Goal: Task Accomplishment & Management: Manage account settings

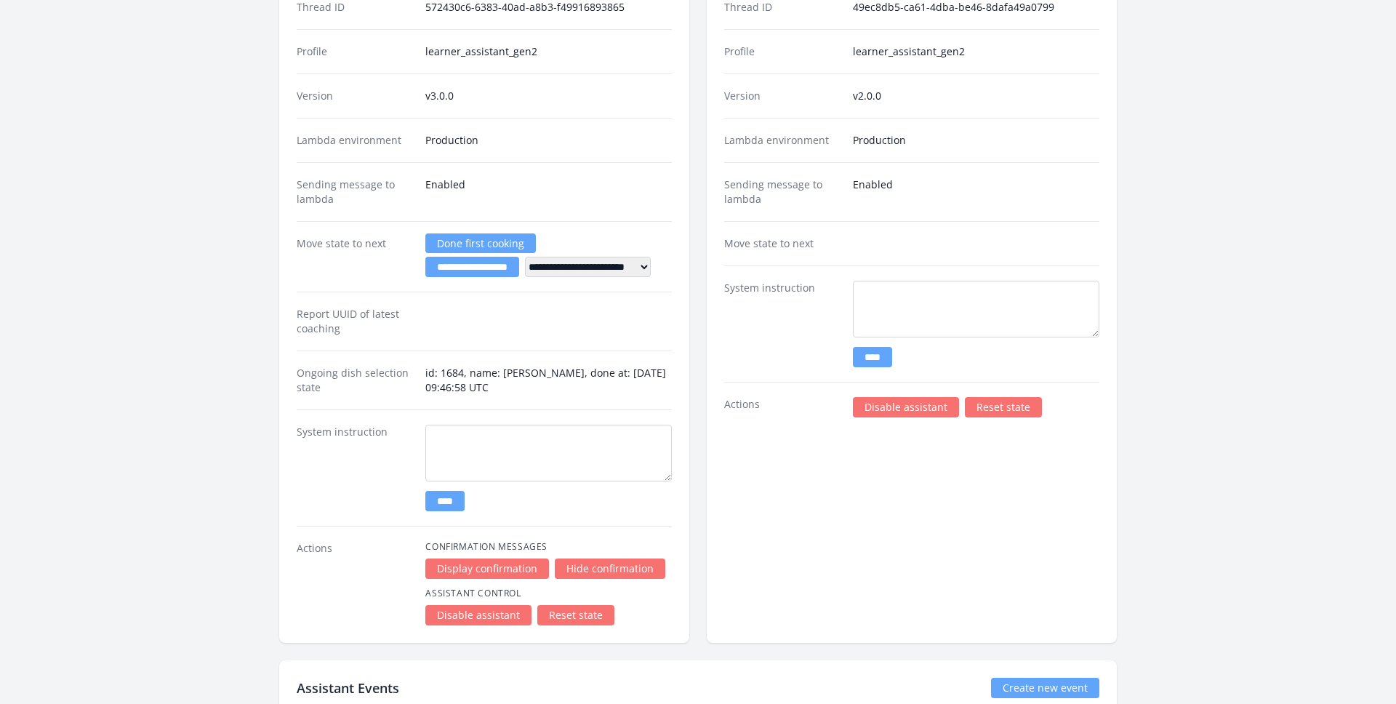
scroll to position [2931, 0]
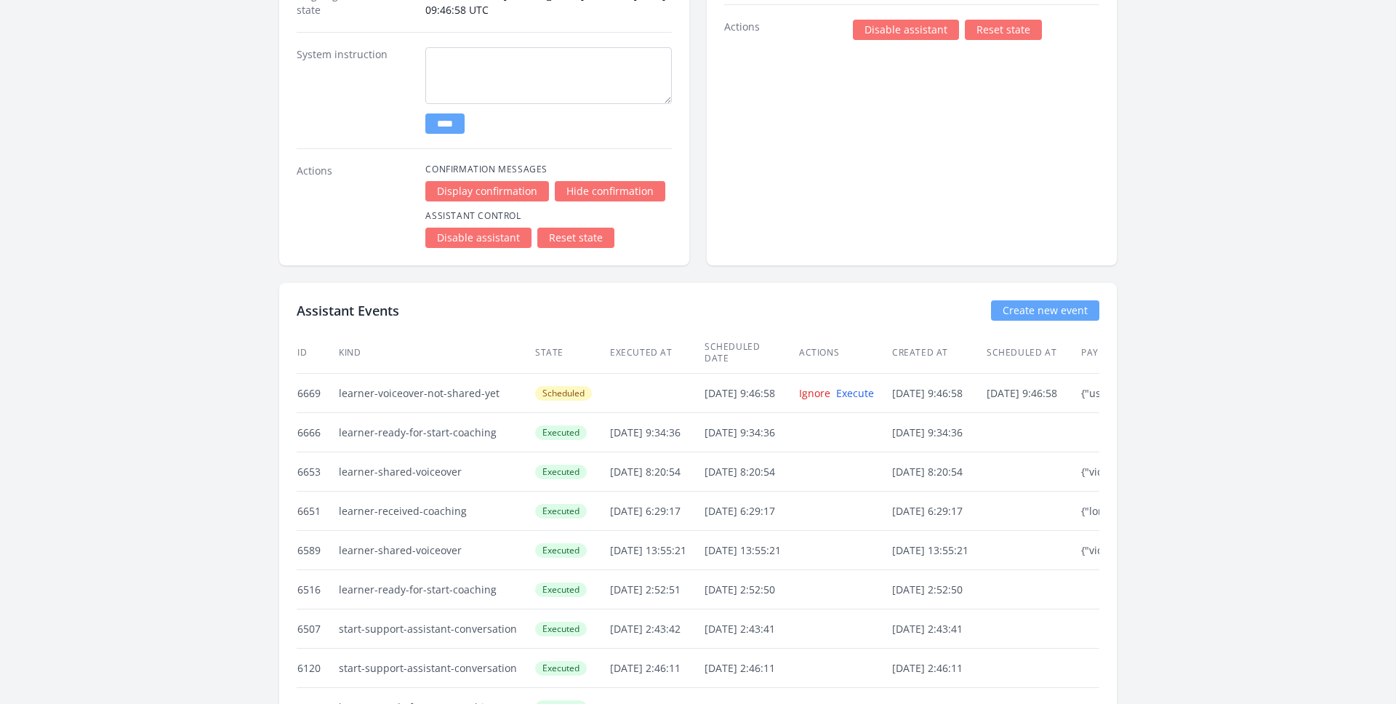
click at [567, 239] on link "Reset state" at bounding box center [575, 238] width 77 height 20
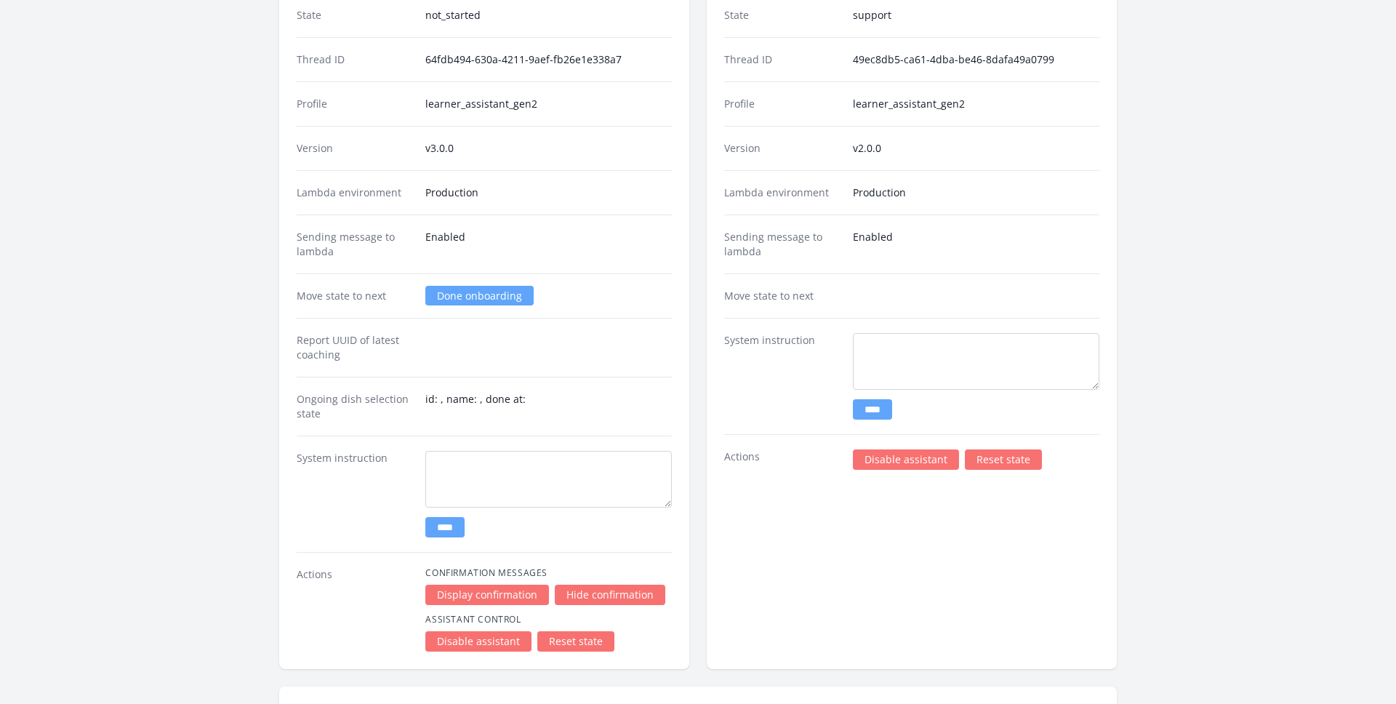
scroll to position [2501, 0]
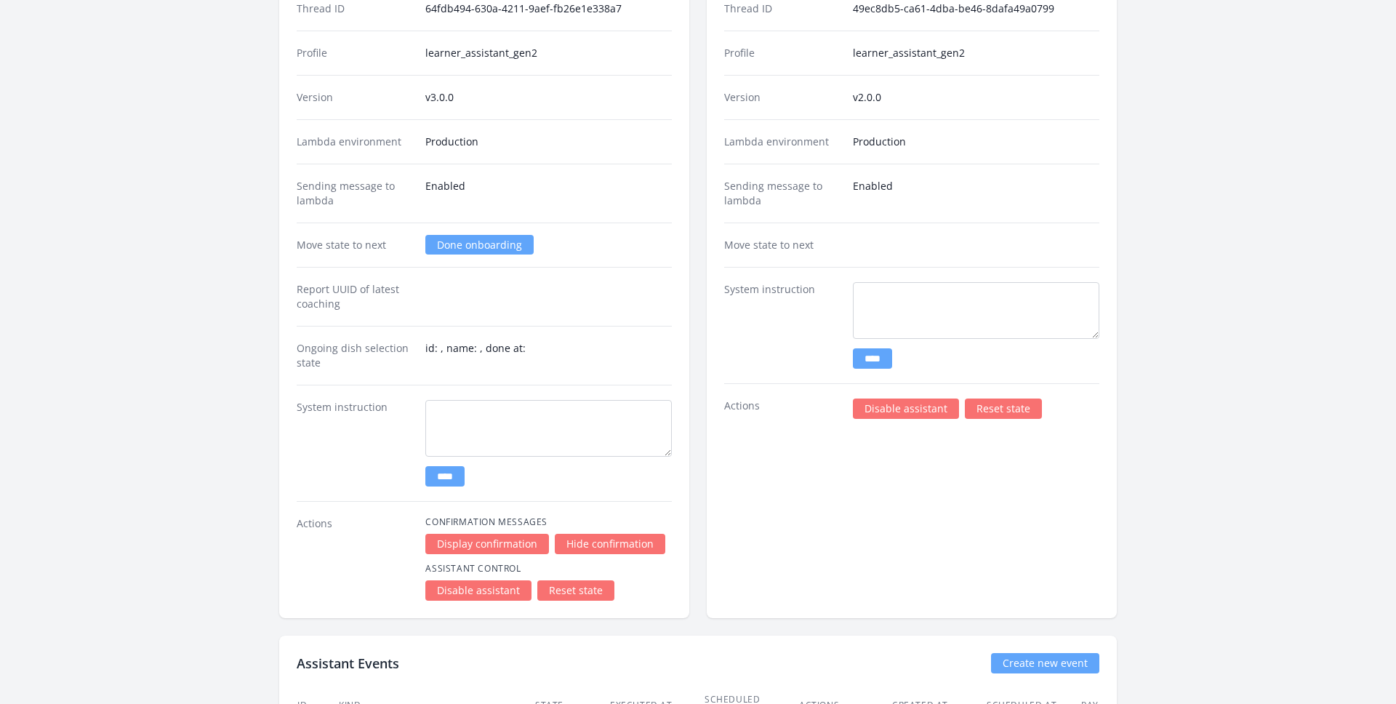
click at [508, 261] on div "Move state to next Done onboarding" at bounding box center [484, 245] width 375 height 44
click at [468, 249] on link "Done onboarding" at bounding box center [479, 245] width 108 height 20
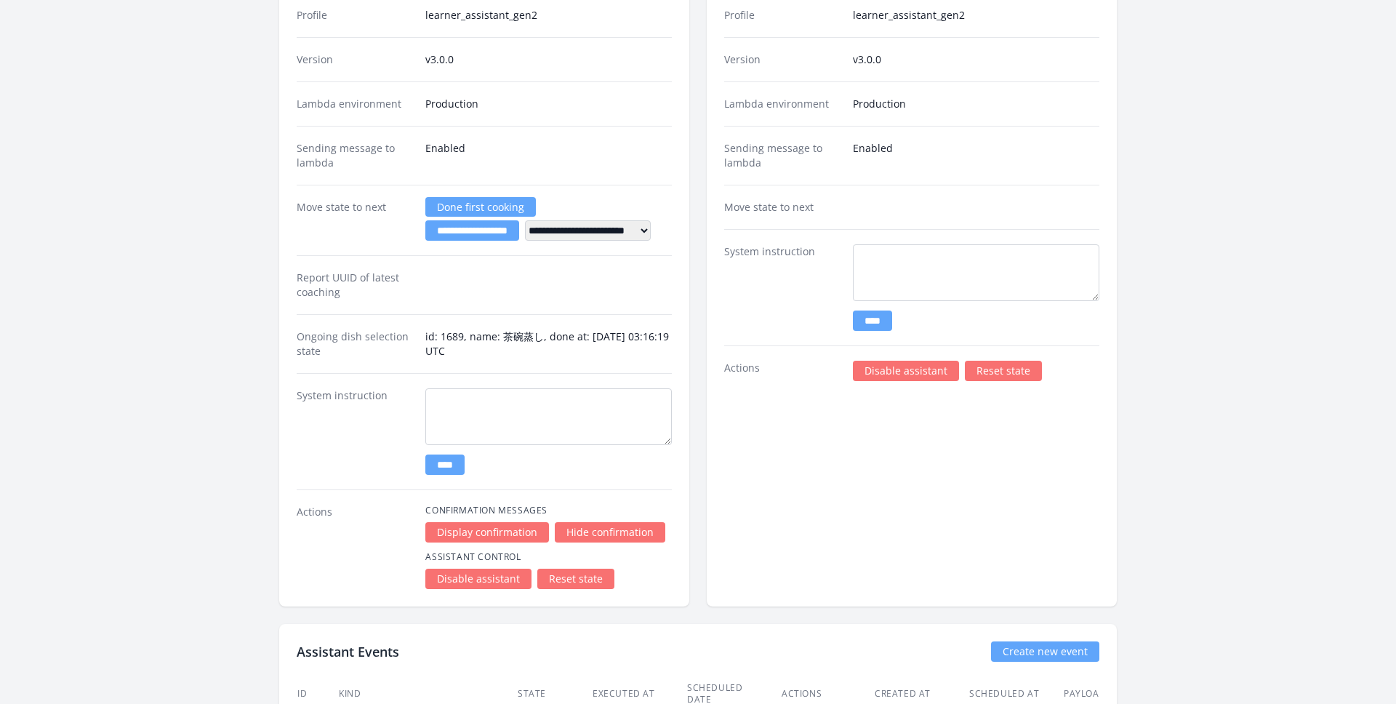
scroll to position [3105, 0]
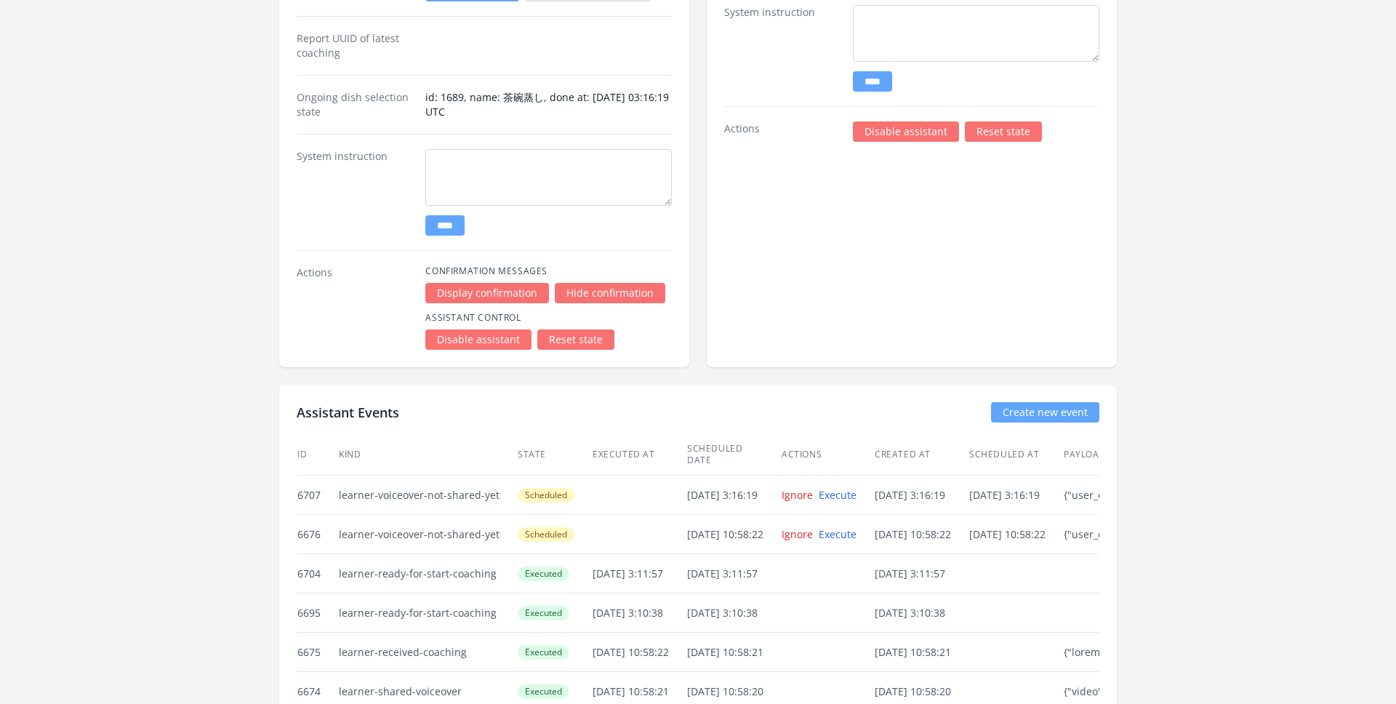
click at [560, 336] on link "Reset state" at bounding box center [575, 339] width 77 height 20
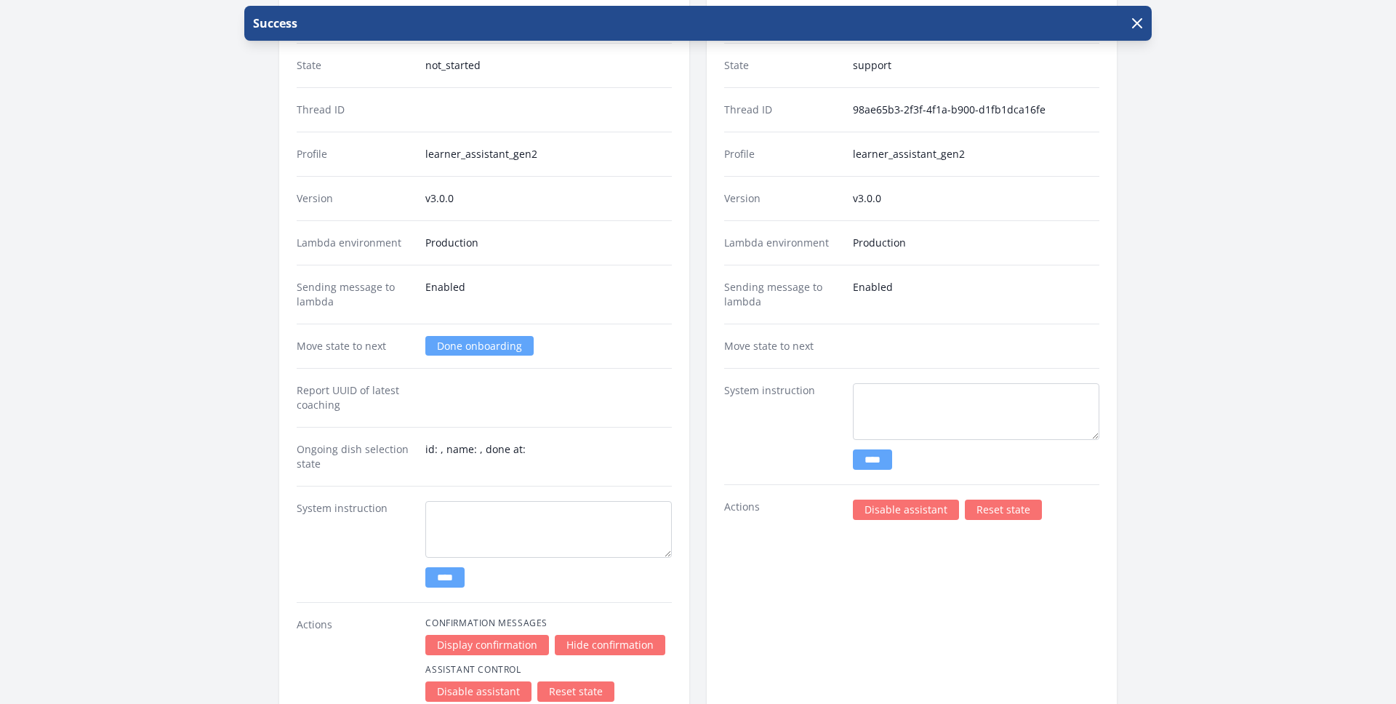
scroll to position [2669, 0]
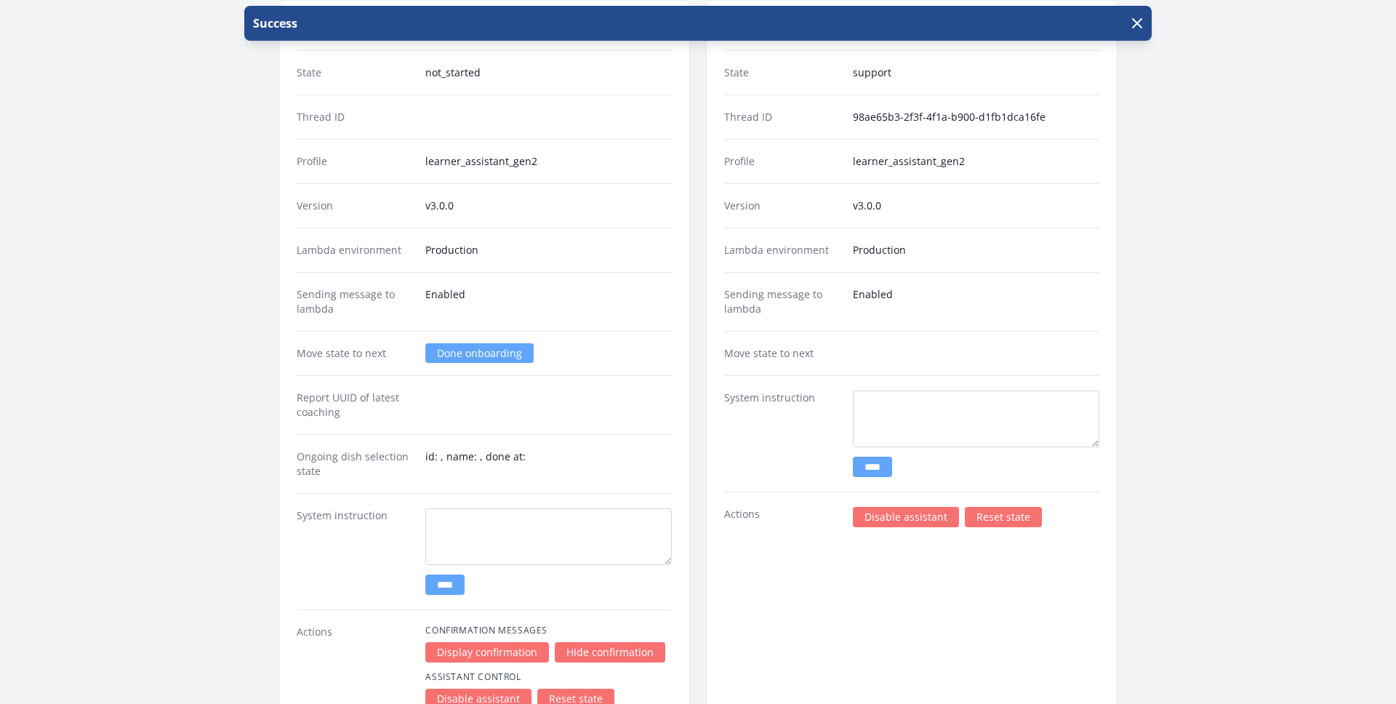
click at [484, 346] on link "Done onboarding" at bounding box center [479, 353] width 108 height 20
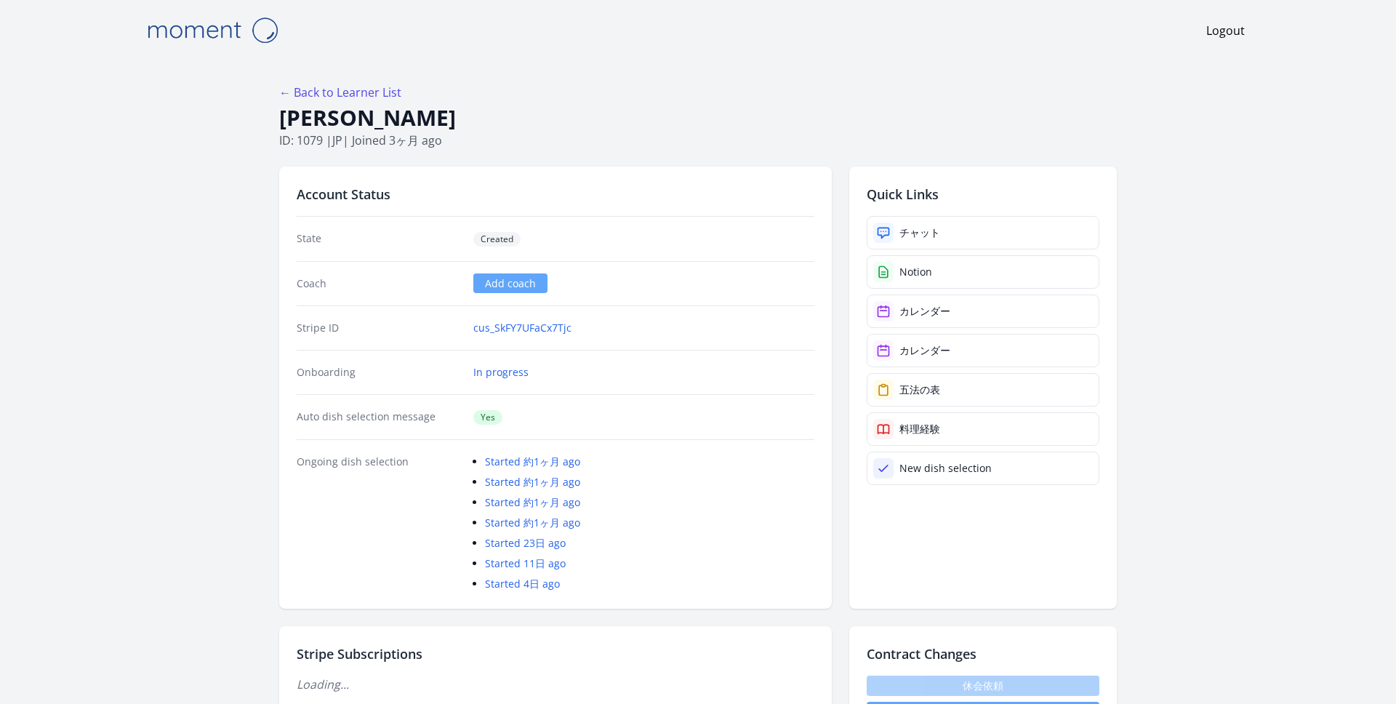
scroll to position [2669, 0]
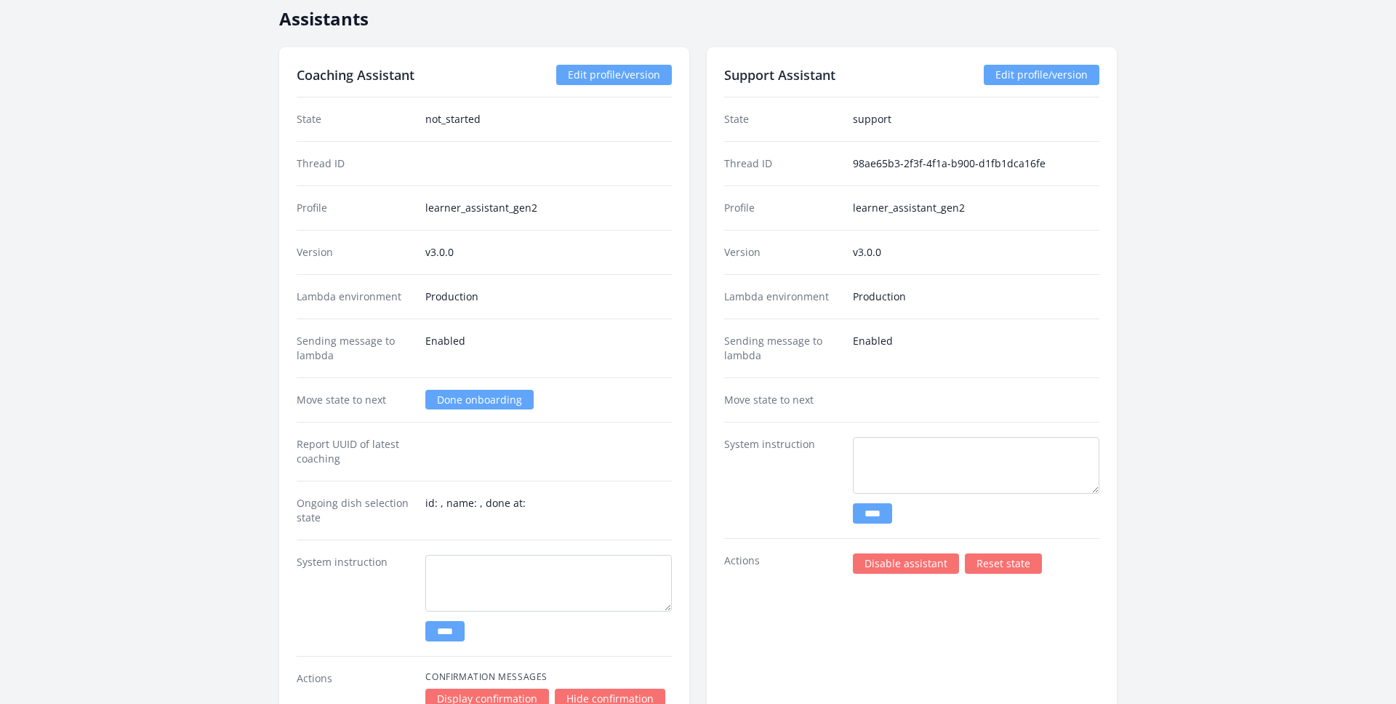
scroll to position [2628, 0]
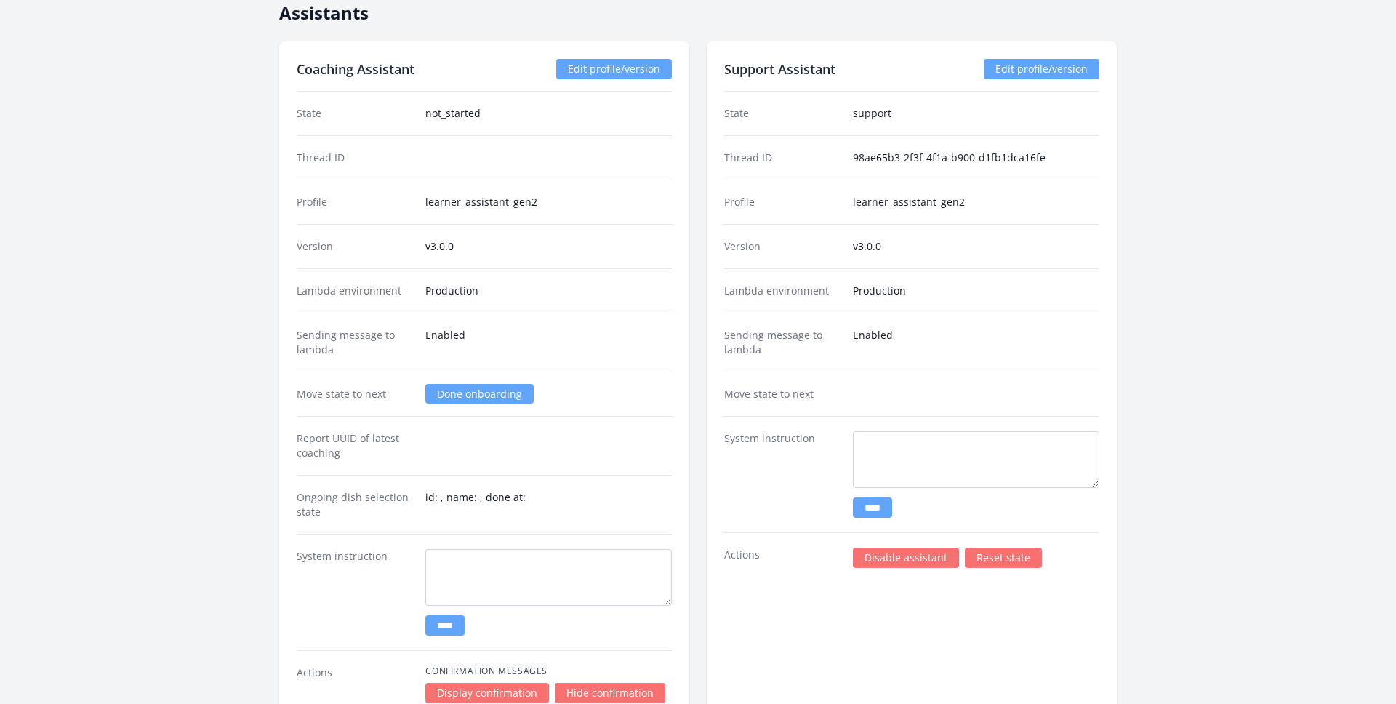
click at [472, 391] on link "Done onboarding" at bounding box center [479, 394] width 108 height 20
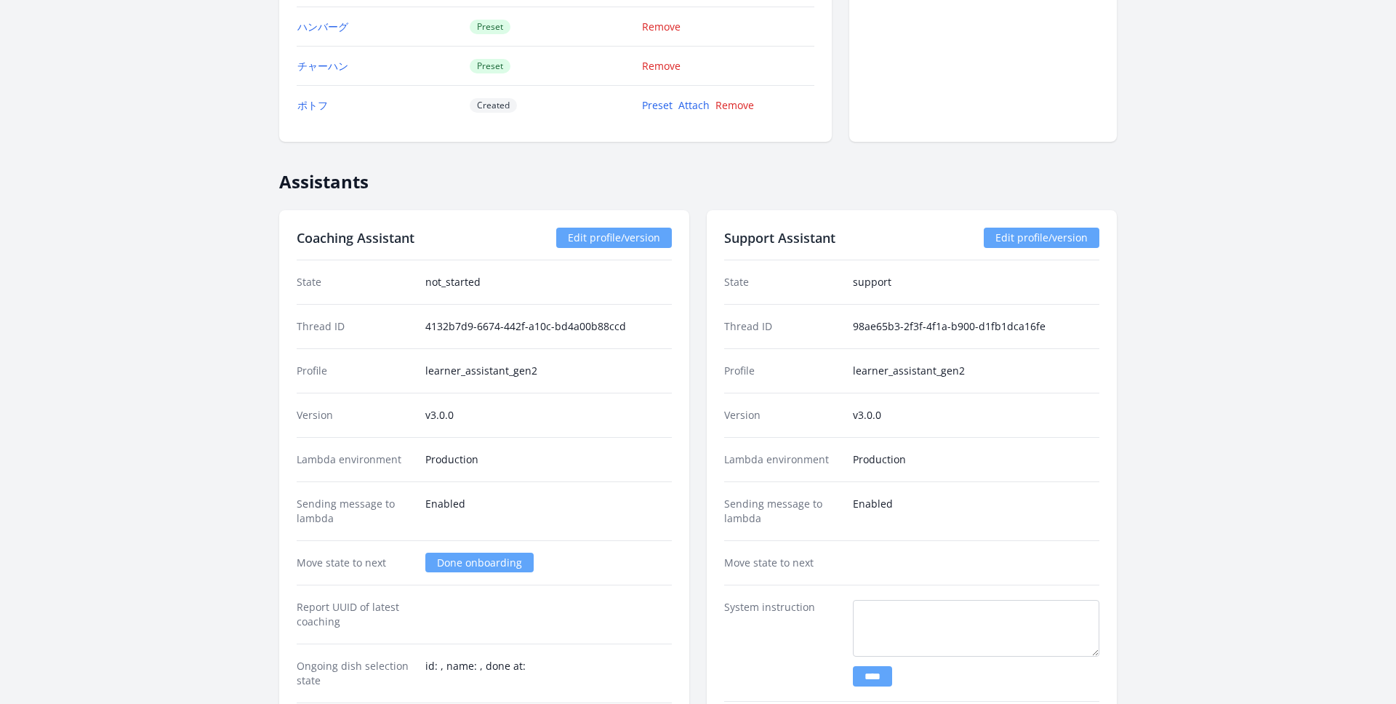
scroll to position [2461, 0]
click at [476, 559] on link "Done onboarding" at bounding box center [479, 561] width 108 height 20
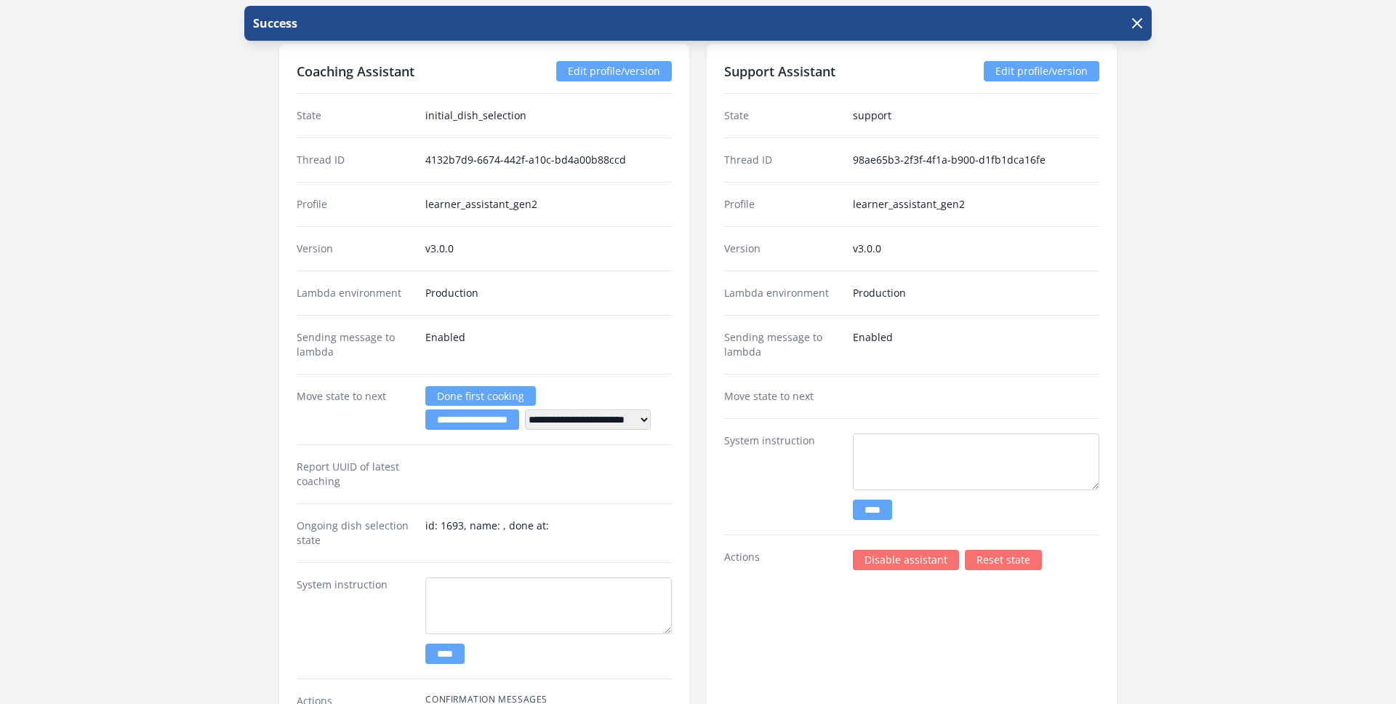
scroll to position [2620, 0]
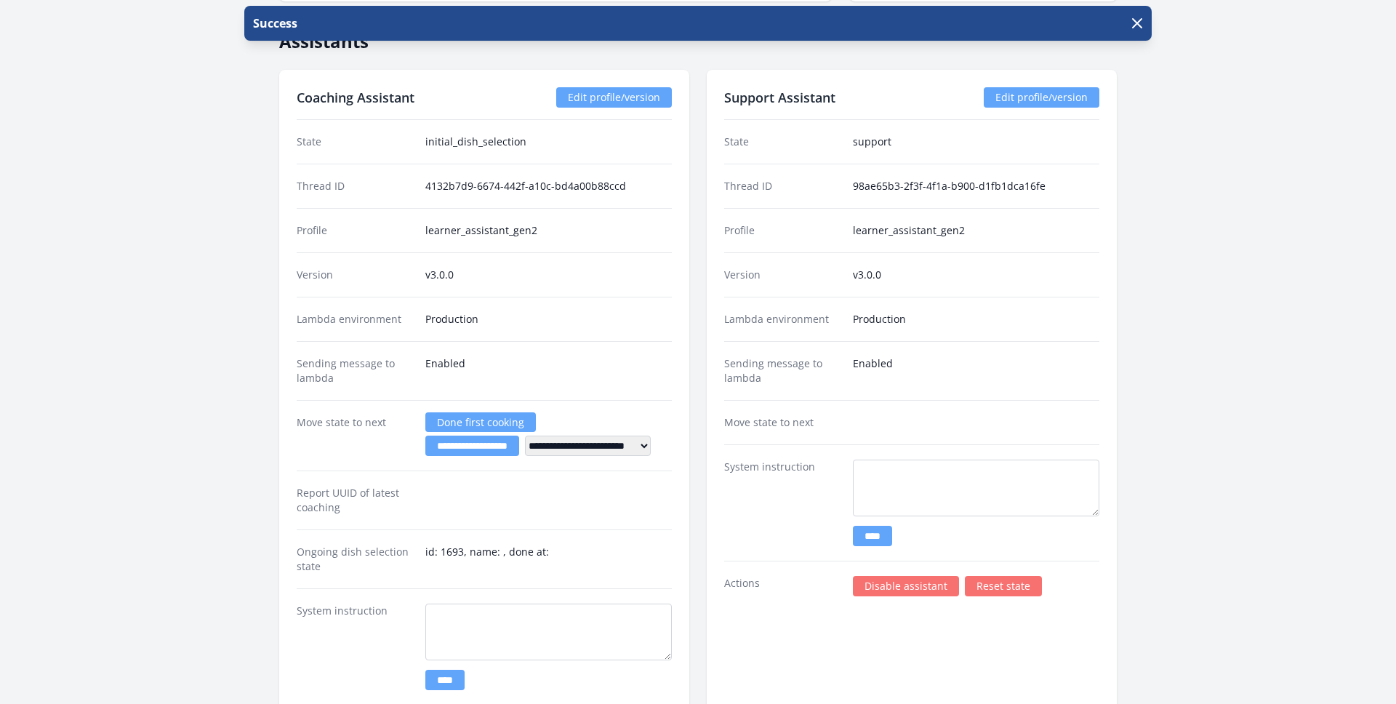
click at [1006, 588] on link "Reset state" at bounding box center [1003, 586] width 77 height 20
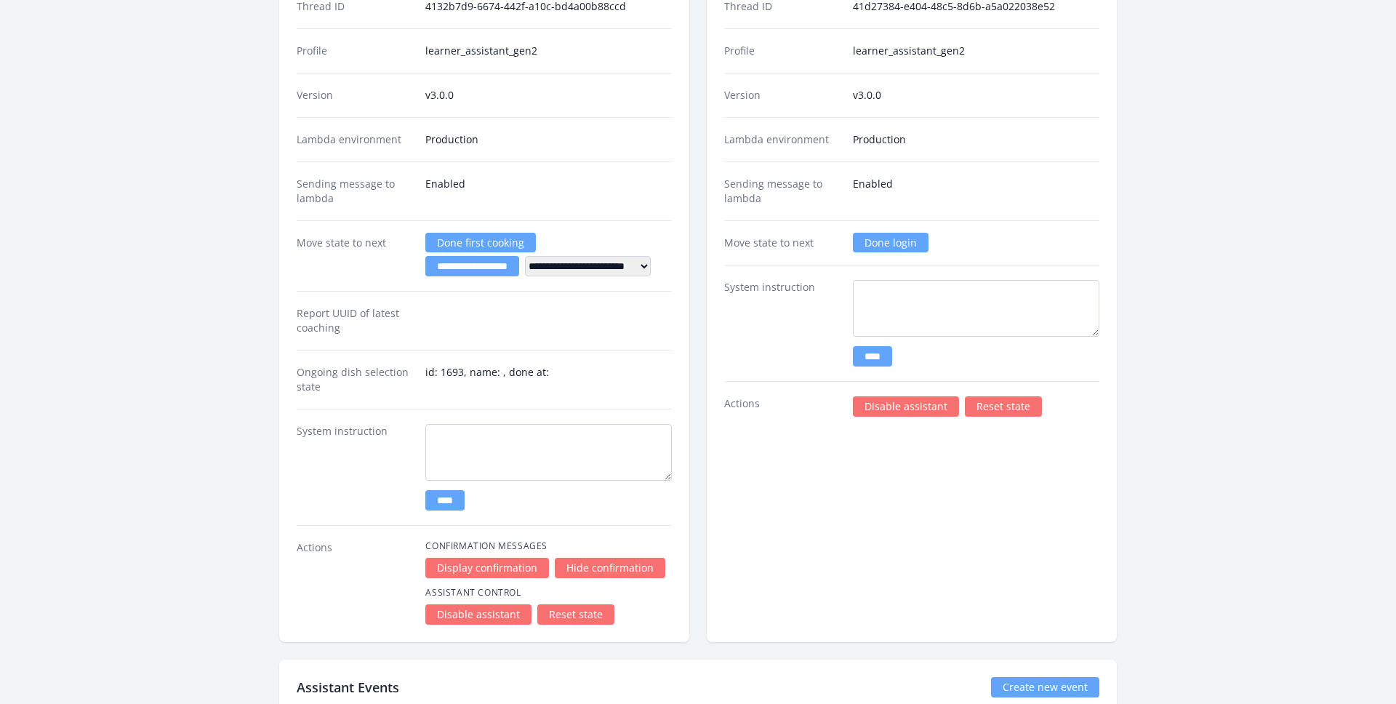
scroll to position [2629, 0]
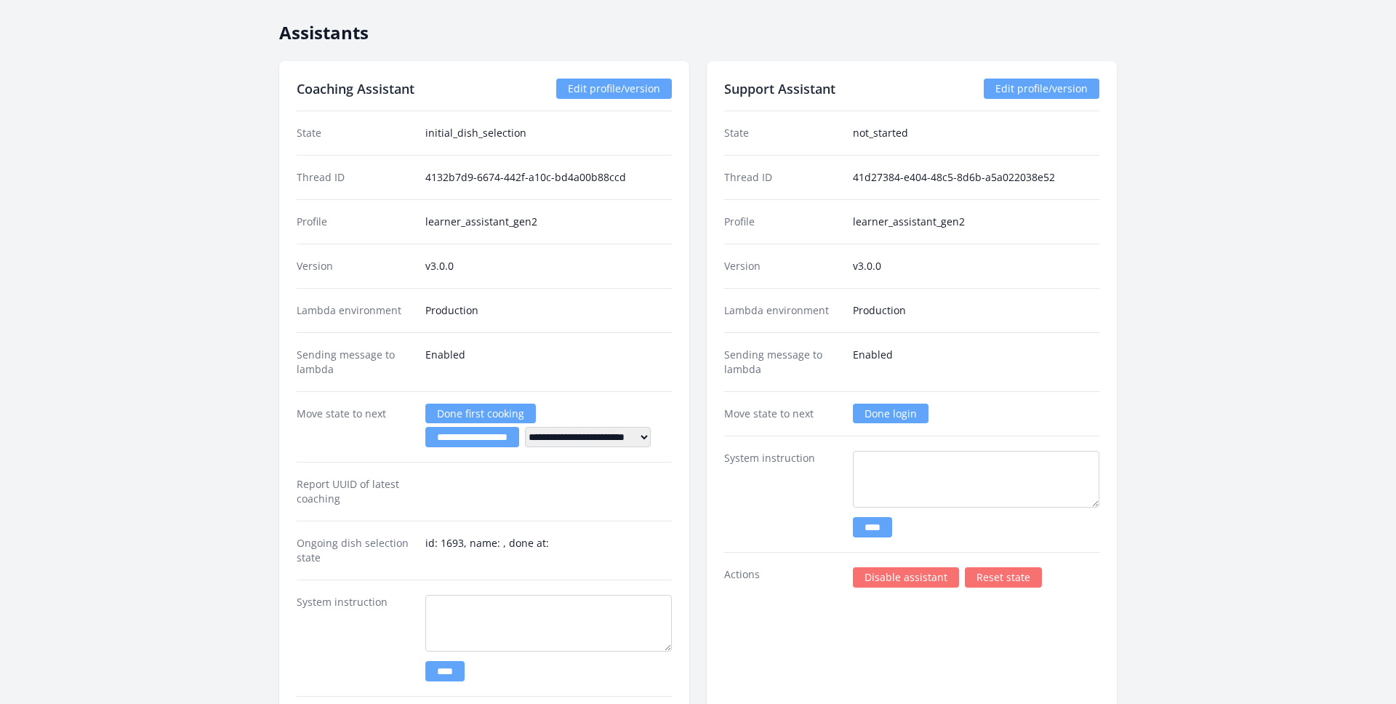
click at [892, 413] on link "Done login" at bounding box center [891, 414] width 76 height 20
